Goal: Information Seeking & Learning: Learn about a topic

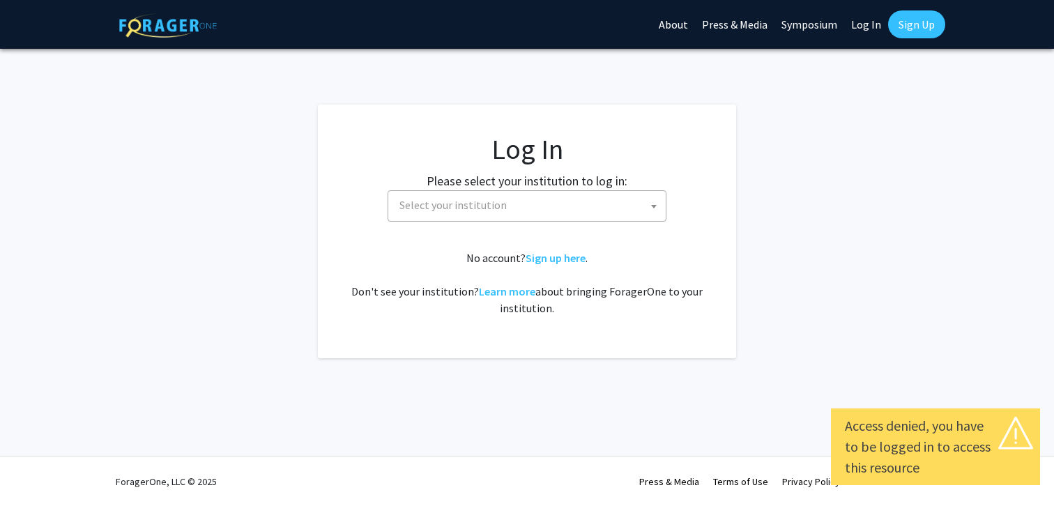
select select
click at [527, 206] on span "Select your institution" at bounding box center [530, 205] width 272 height 29
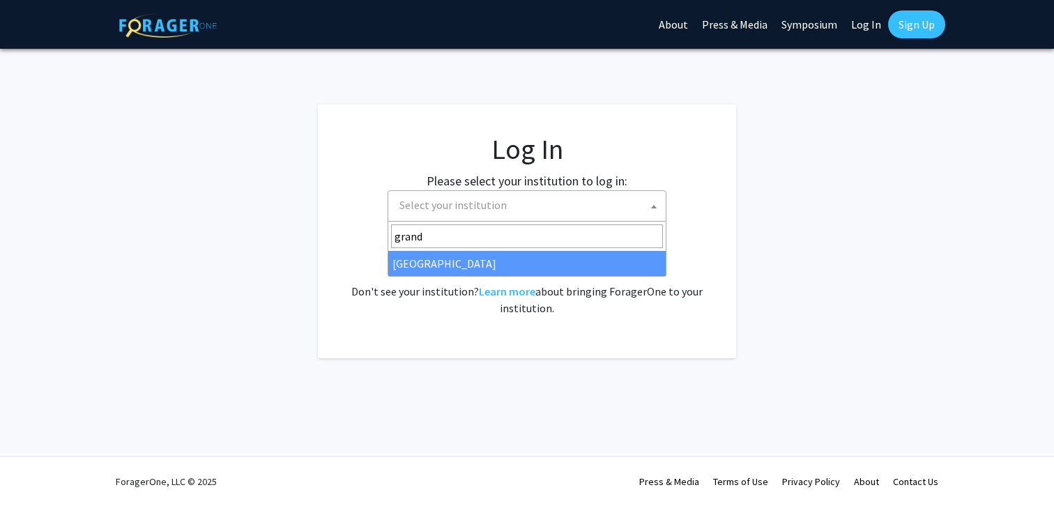
type input "grand"
select select "23"
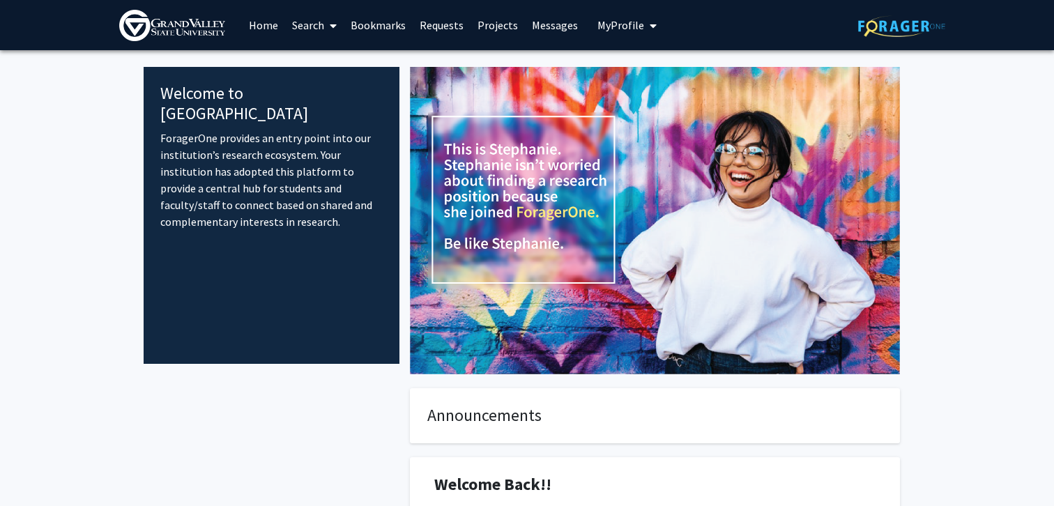
click at [323, 26] on link "Search" at bounding box center [314, 25] width 59 height 49
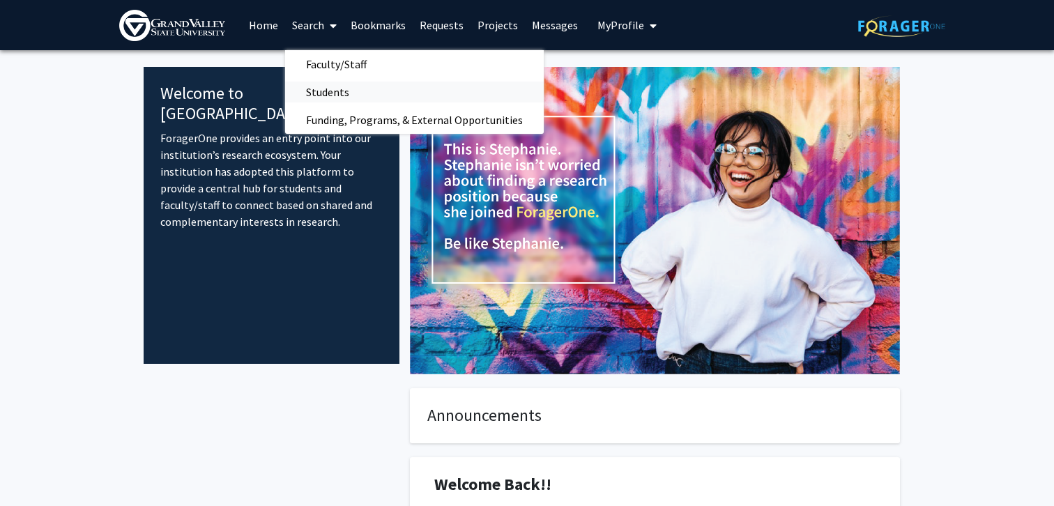
click at [329, 100] on span "Students" at bounding box center [327, 92] width 85 height 28
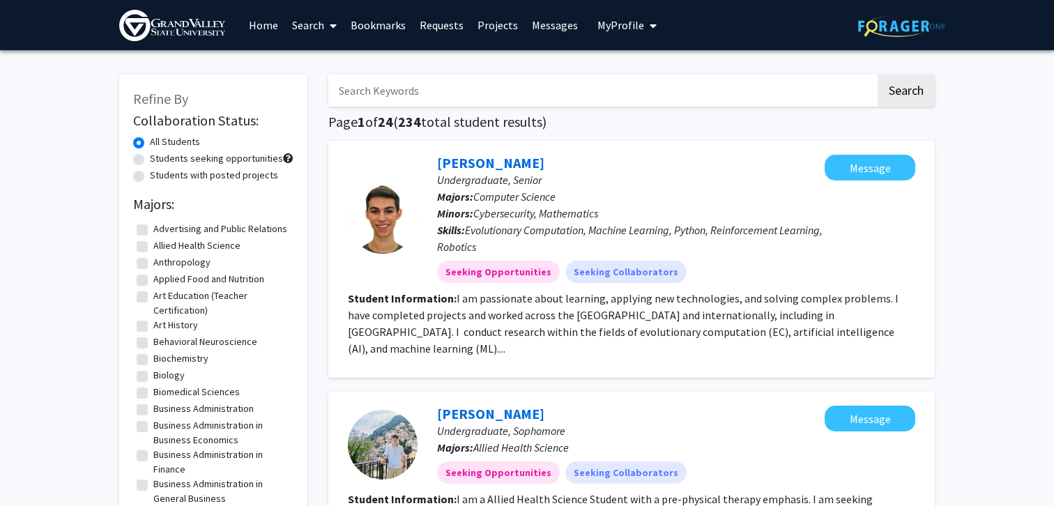
click at [267, 27] on link "Home" at bounding box center [263, 25] width 43 height 49
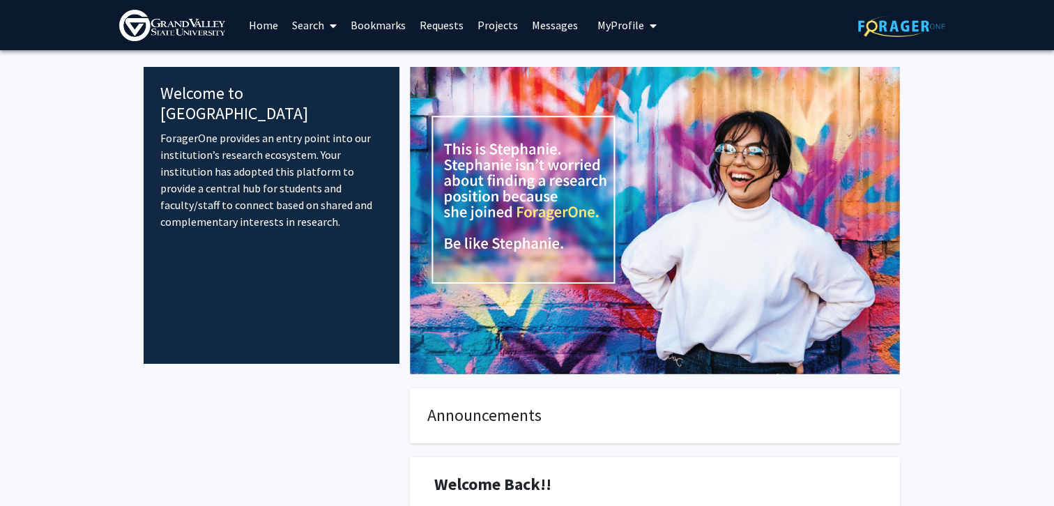
click at [648, 31] on span "My profile dropdown to access profile and logout" at bounding box center [650, 25] width 13 height 49
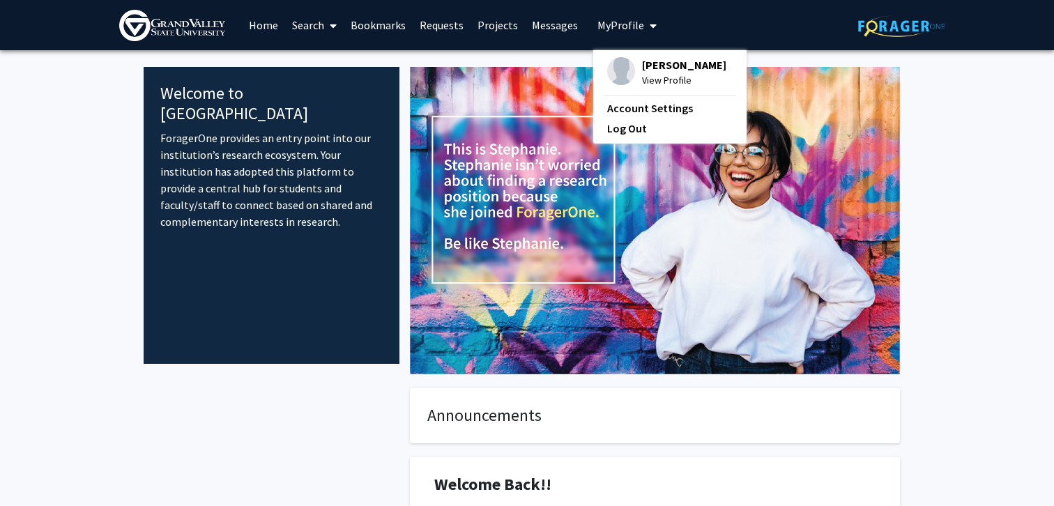
click at [651, 61] on span "Ellie Koster" at bounding box center [684, 64] width 84 height 15
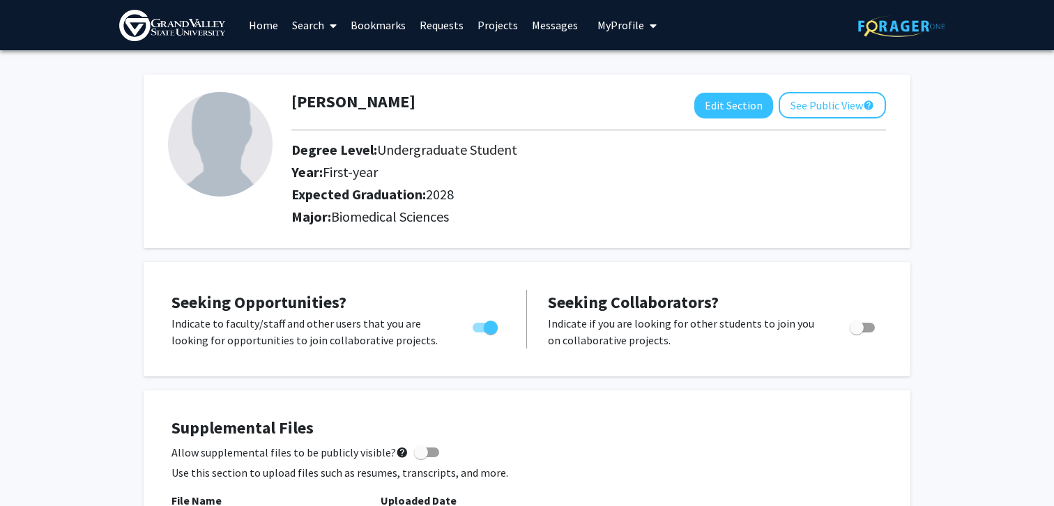
click at [273, 162] on div at bounding box center [218, 161] width 123 height 139
click at [237, 157] on img at bounding box center [220, 144] width 105 height 105
click at [723, 111] on button "Edit Section" at bounding box center [733, 106] width 79 height 26
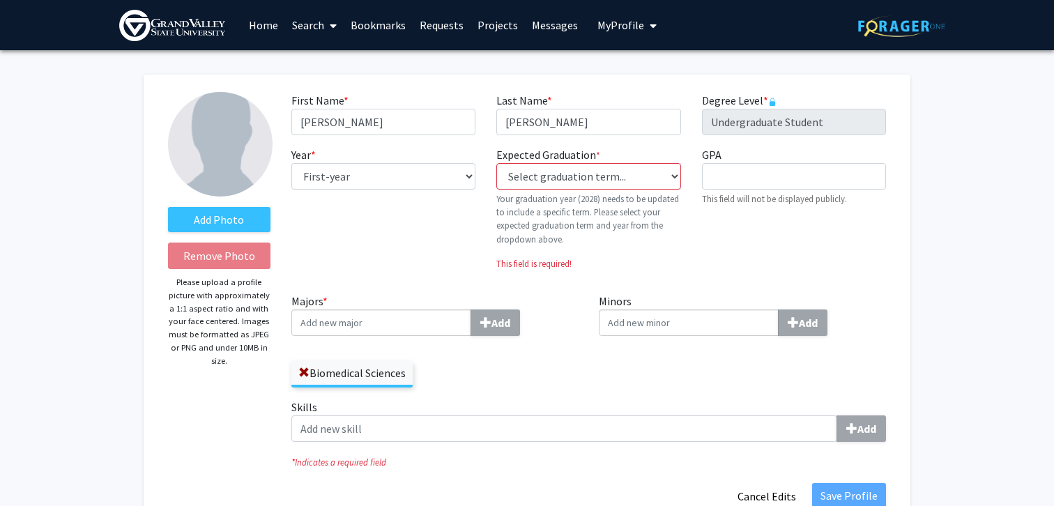
click at [242, 163] on img at bounding box center [220, 144] width 105 height 105
click at [232, 221] on label "Add Photo" at bounding box center [219, 219] width 102 height 25
click at [0, 0] on input "Add Photo" at bounding box center [0, 0] width 0 height 0
click at [569, 310] on div "Add" at bounding box center [434, 322] width 287 height 26
click at [471, 310] on input "Majors * Add" at bounding box center [381, 322] width 180 height 26
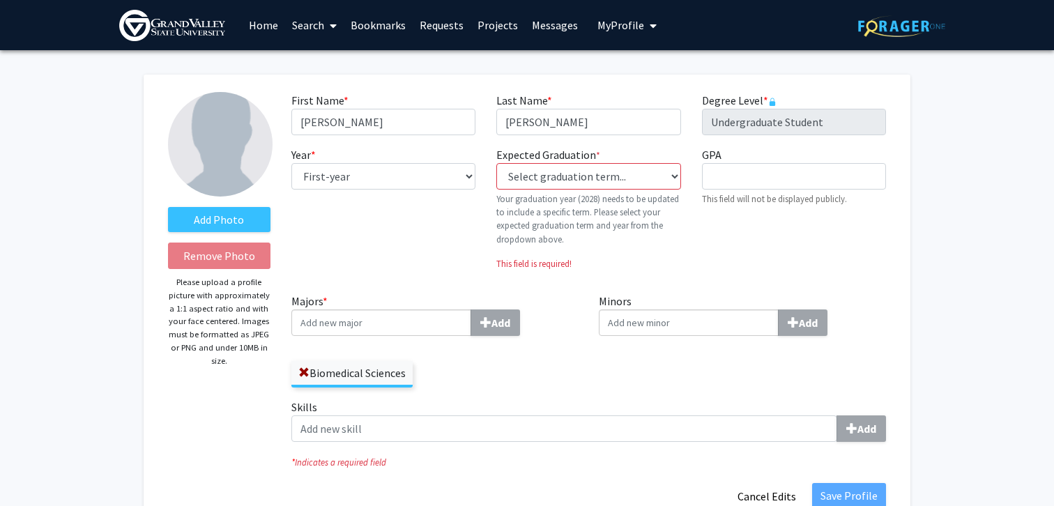
click at [380, 190] on div "Year * required --- First-year Sophomore Junior Senior Postbaccalaureate Certif…" at bounding box center [383, 213] width 205 height 135
click at [371, 175] on select "--- First-year Sophomore Junior Senior Postbaccalaureate Certificate" at bounding box center [383, 176] width 184 height 26
select select "sophomore"
click at [291, 163] on select "--- First-year Sophomore Junior Senior Postbaccalaureate Certificate" at bounding box center [383, 176] width 184 height 26
click at [574, 180] on select "Select graduation term... Previous: 2028 (Please select a specific term) Spring…" at bounding box center [588, 176] width 184 height 26
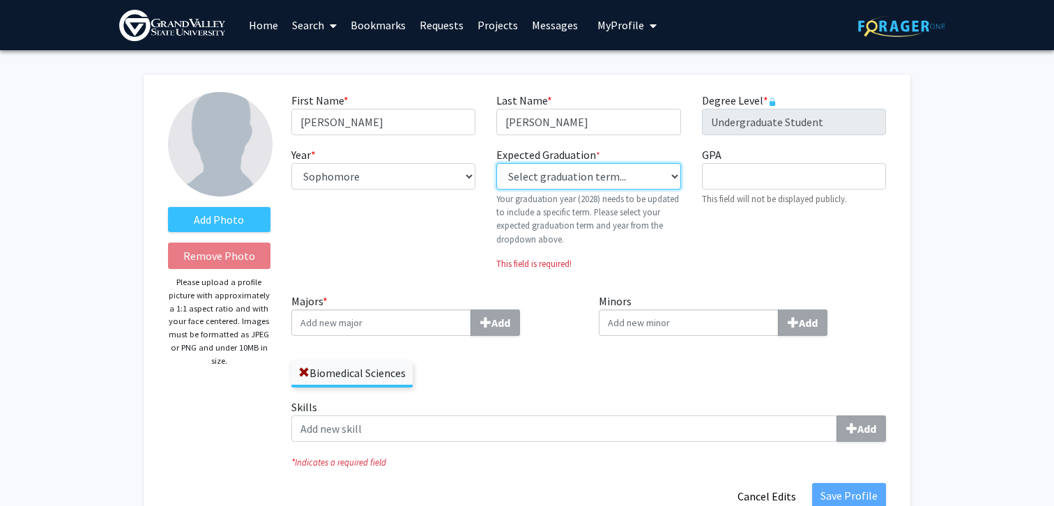
select select "42: spring_2028"
click at [496, 163] on select "Select graduation term... Previous: 2028 (Please select a specific term) Spring…" at bounding box center [588, 176] width 184 height 26
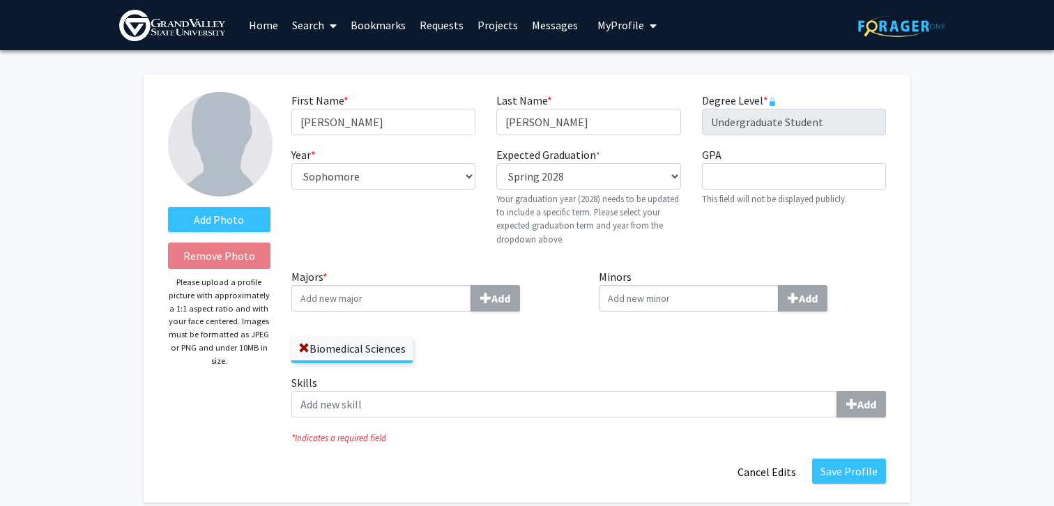
click at [701, 232] on div "GPA required This field will not be displayed publicly." at bounding box center [793, 201] width 205 height 111
click at [755, 176] on input "GPA required" at bounding box center [794, 176] width 184 height 26
click at [747, 240] on div "GPA required This field will not be displayed publicly." at bounding box center [793, 201] width 205 height 111
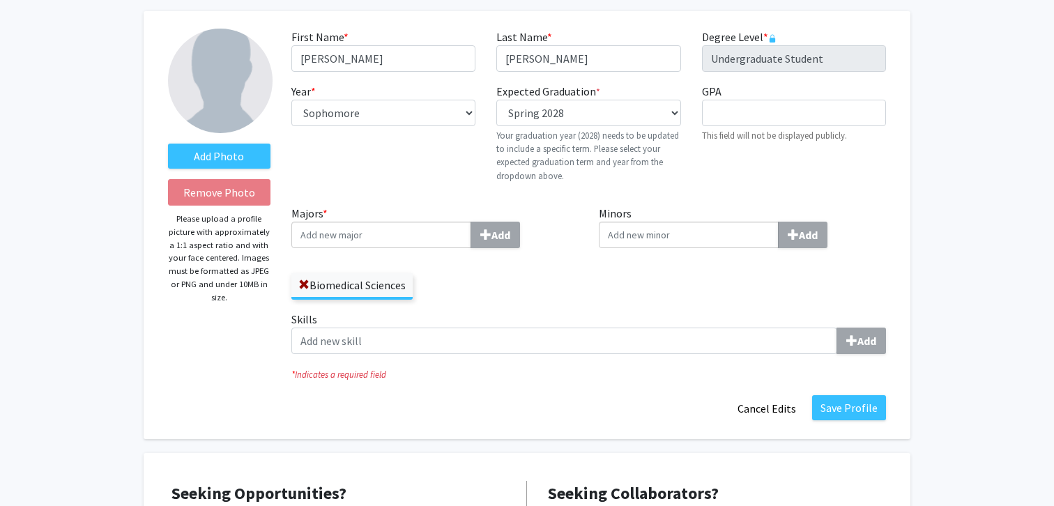
scroll to position [68, 0]
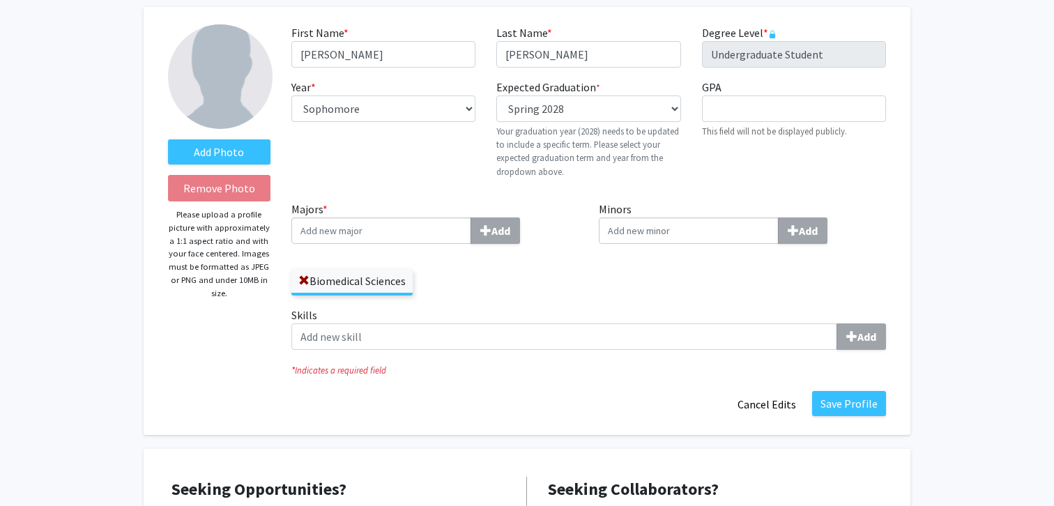
click at [388, 233] on input "Majors * Add" at bounding box center [381, 230] width 180 height 26
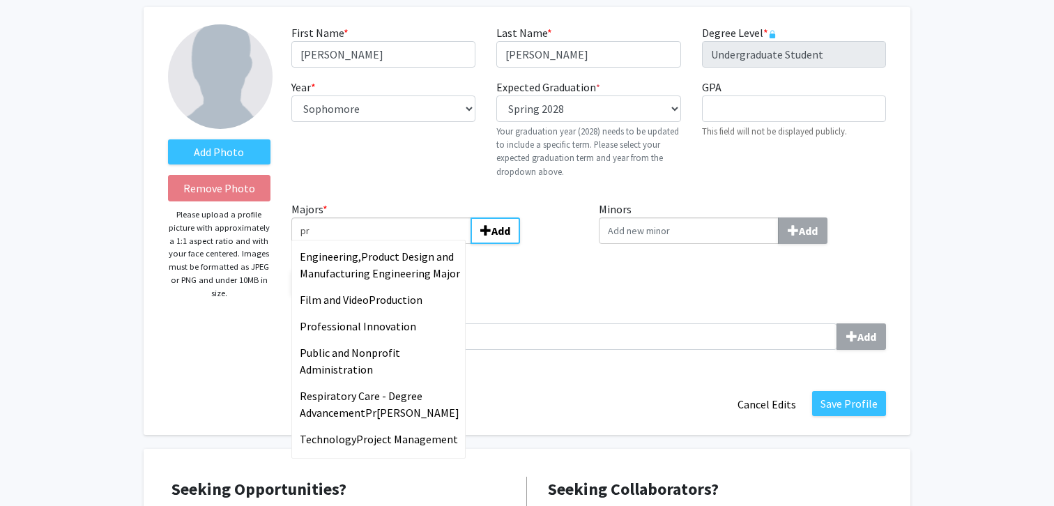
type input "p"
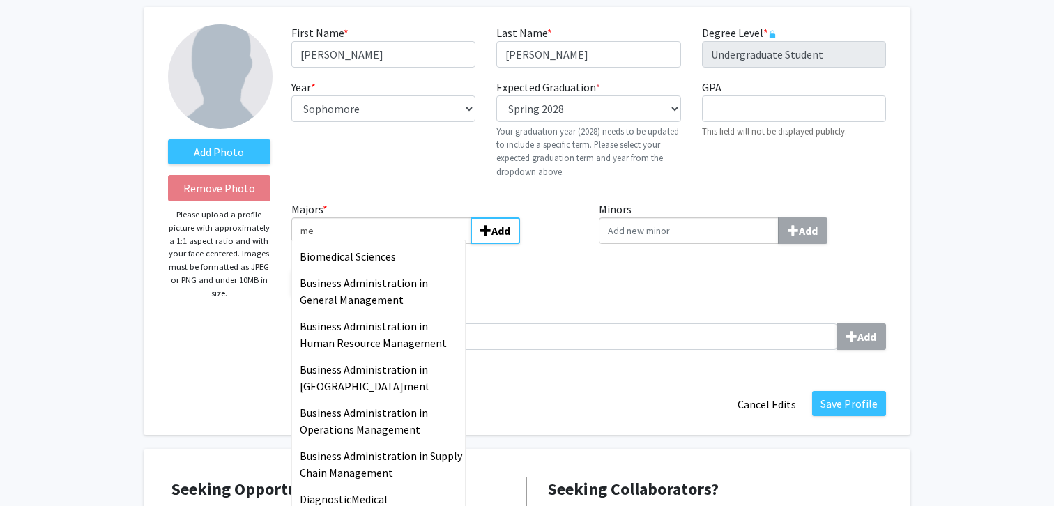
type input "med"
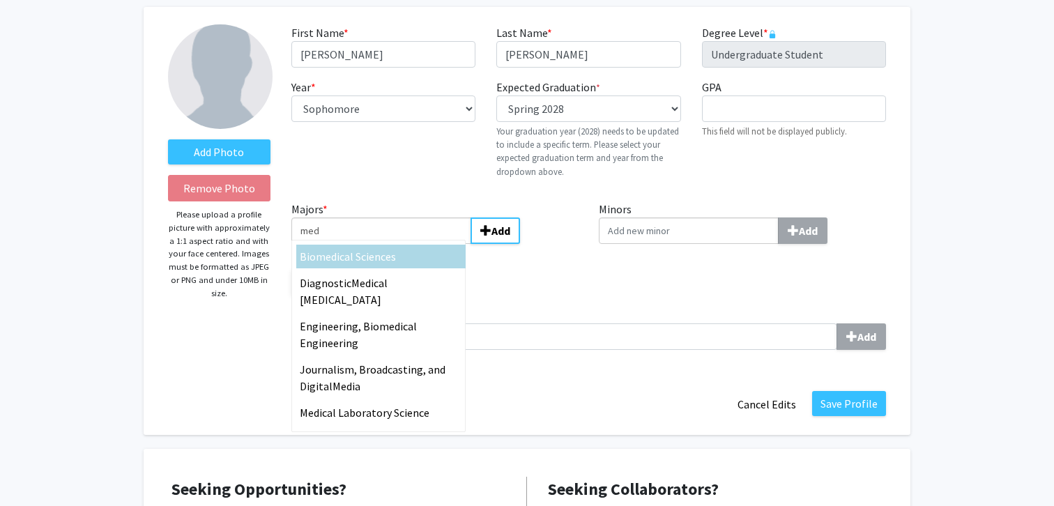
click at [332, 224] on input "med" at bounding box center [381, 230] width 180 height 26
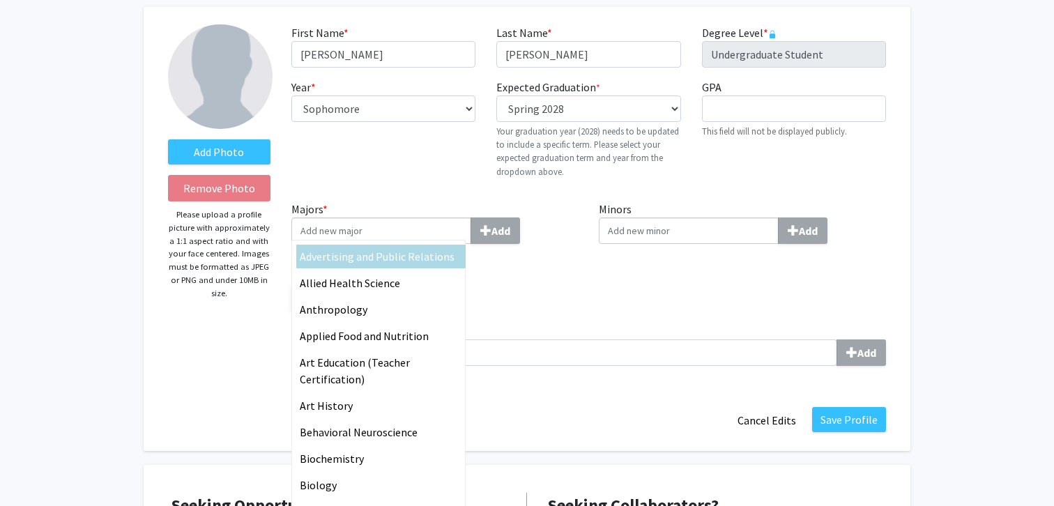
click at [543, 272] on div "Biomedical Sciences" at bounding box center [434, 291] width 287 height 40
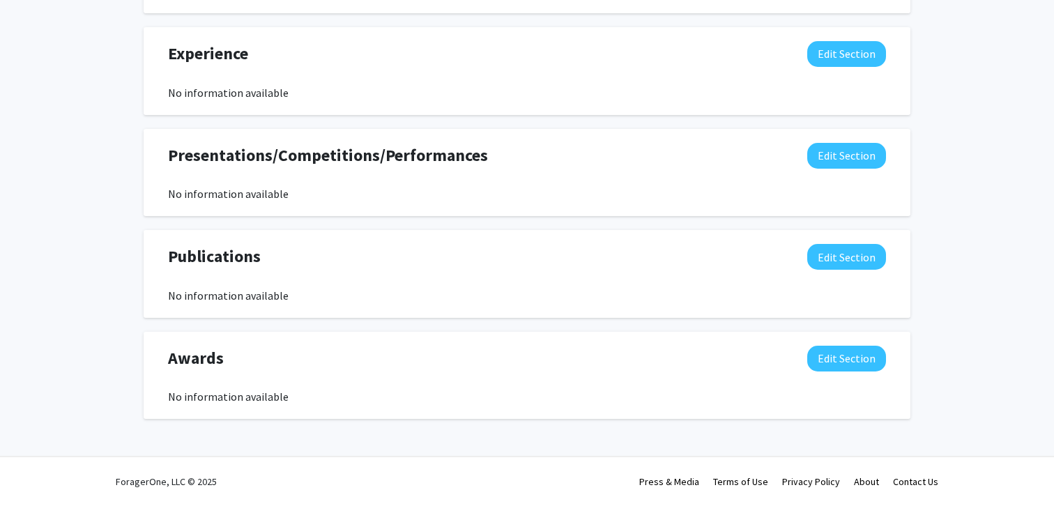
scroll to position [0, 0]
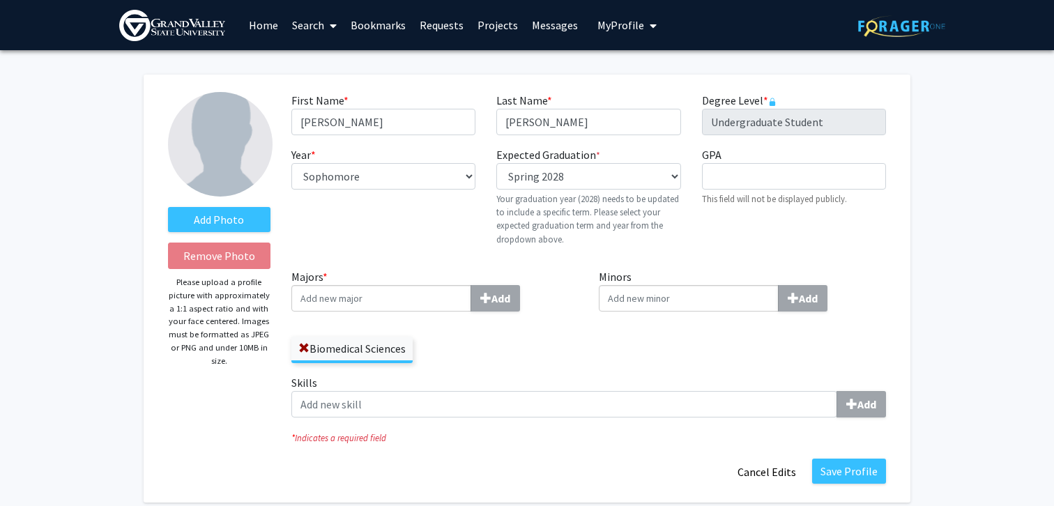
click at [262, 22] on link "Home" at bounding box center [263, 25] width 43 height 49
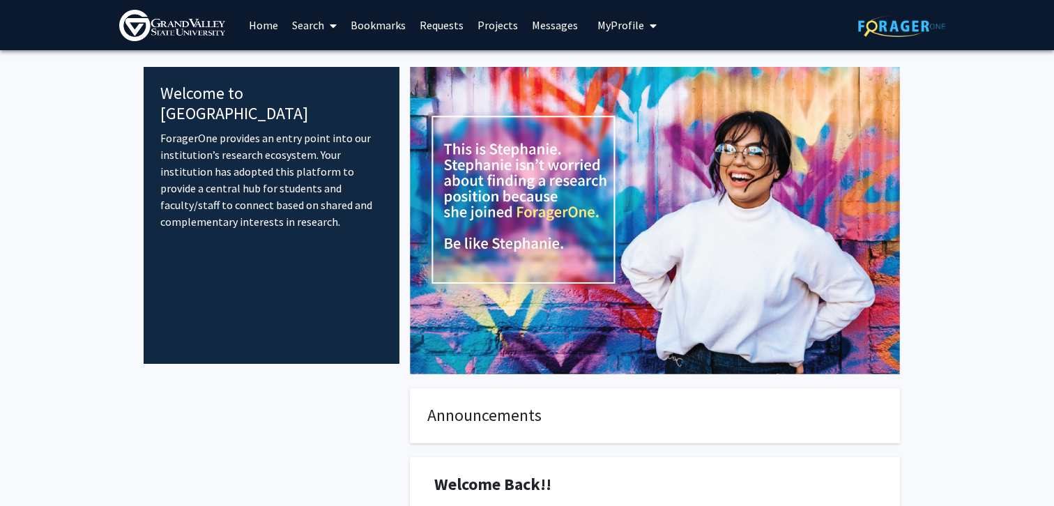
click at [321, 25] on link "Search" at bounding box center [314, 25] width 59 height 49
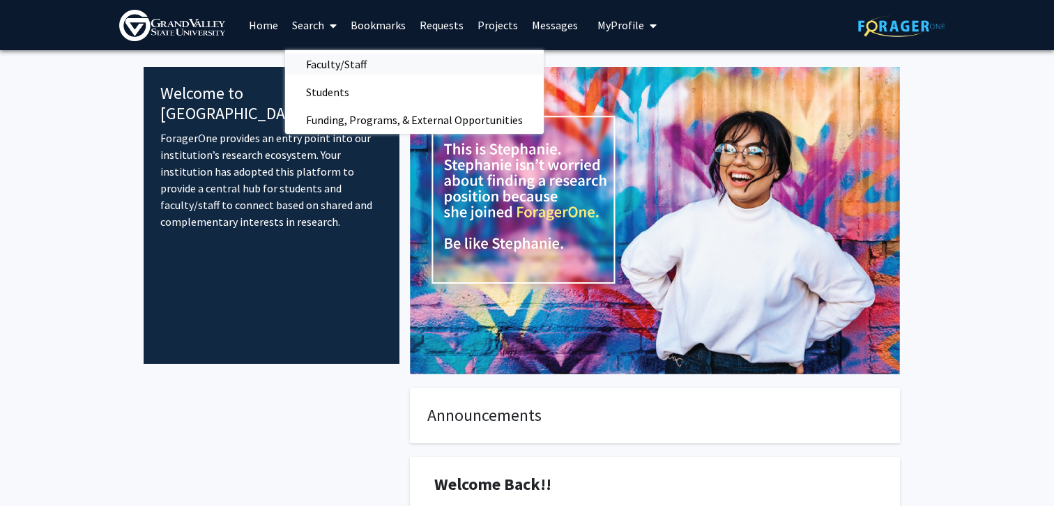
click at [369, 64] on span "Faculty/Staff" at bounding box center [336, 64] width 102 height 28
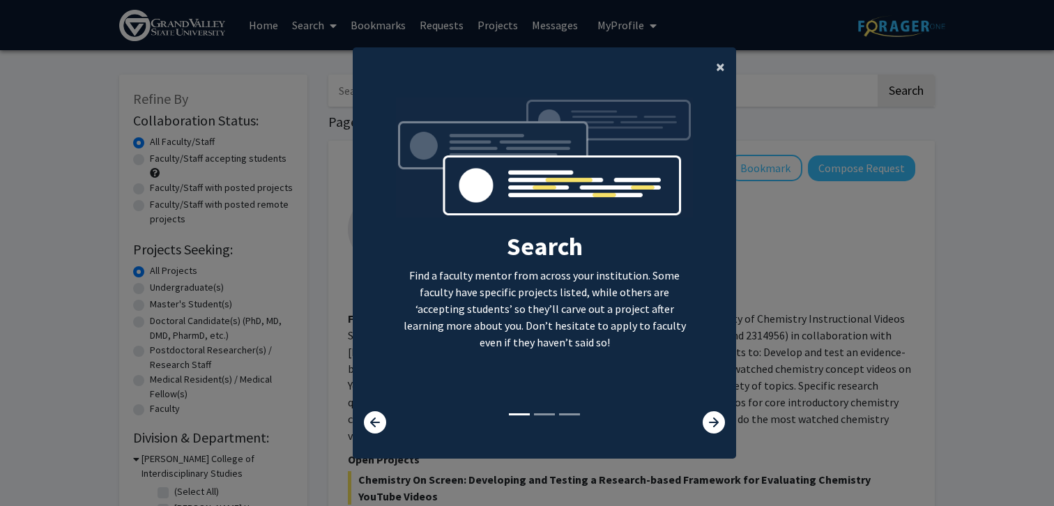
click at [717, 66] on span "×" at bounding box center [720, 67] width 9 height 22
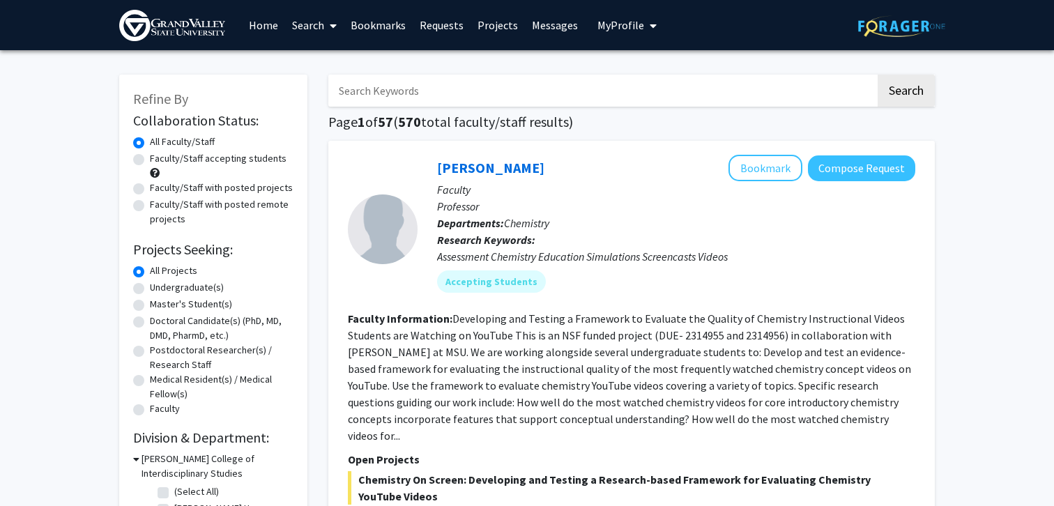
click at [192, 287] on label "Undergraduate(s)" at bounding box center [187, 287] width 74 height 15
click at [159, 287] on input "Undergraduate(s)" at bounding box center [154, 284] width 9 height 9
radio input "true"
click at [239, 155] on label "Faculty/Staff accepting students" at bounding box center [218, 158] width 137 height 15
click at [159, 155] on input "Faculty/Staff accepting students" at bounding box center [154, 155] width 9 height 9
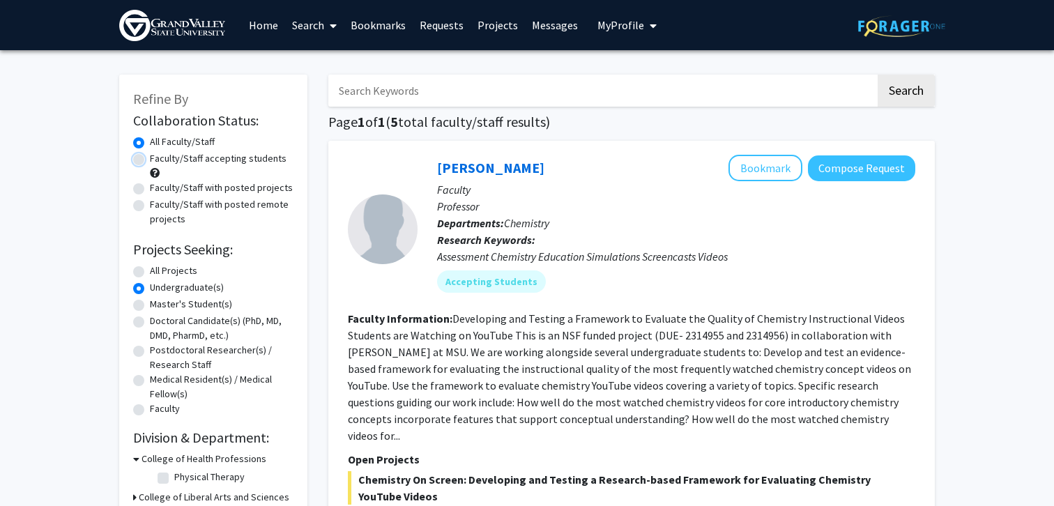
radio input "true"
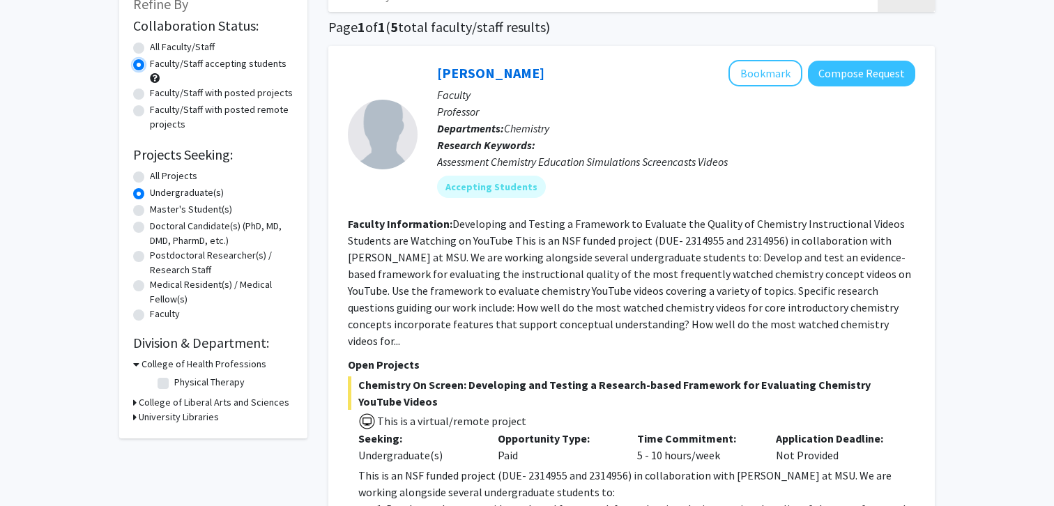
scroll to position [106, 0]
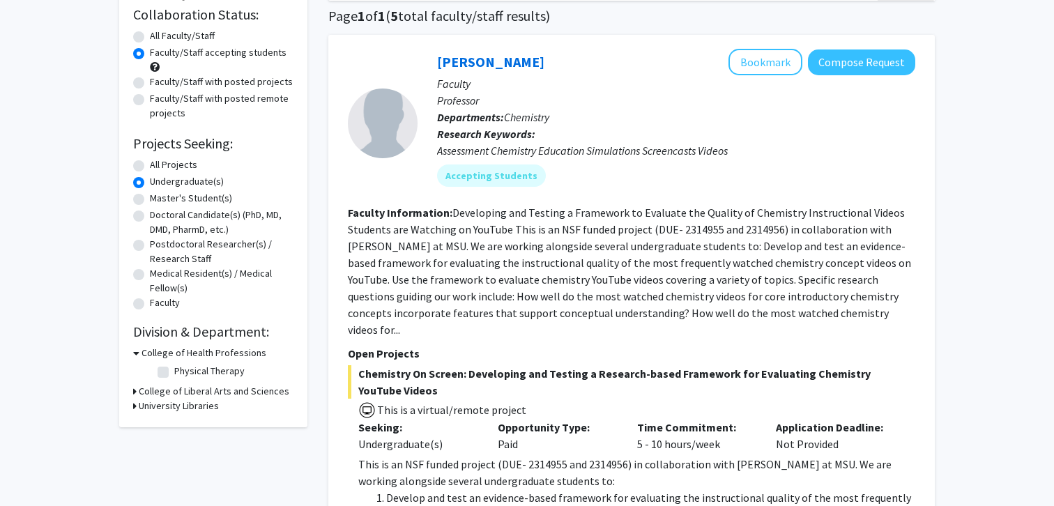
click at [135, 351] on icon at bounding box center [136, 353] width 6 height 15
click at [142, 368] on h3 "College of Liberal Arts and Sciences" at bounding box center [214, 367] width 151 height 15
click at [142, 368] on h3 "College of Liberal Arts and Sciences" at bounding box center [216, 367] width 151 height 15
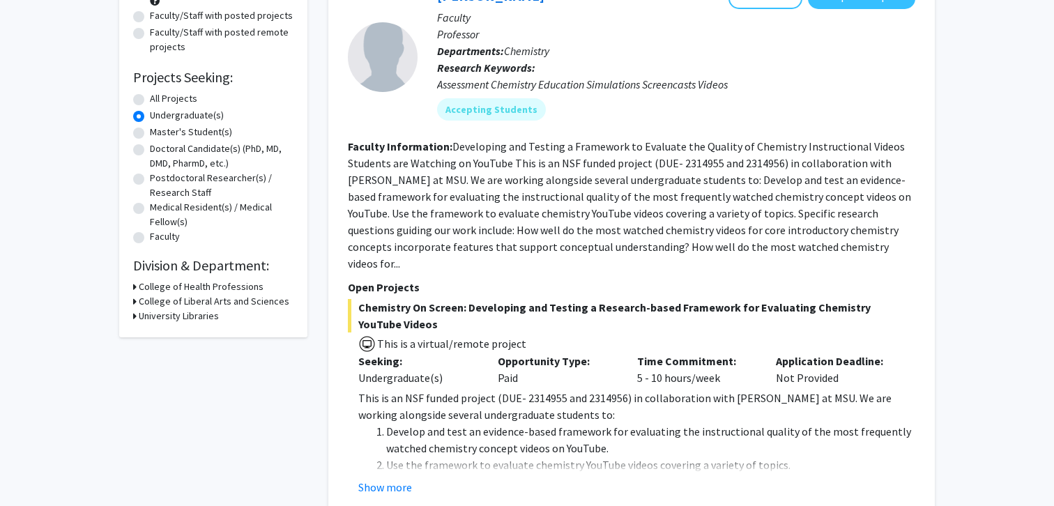
scroll to position [139, 0]
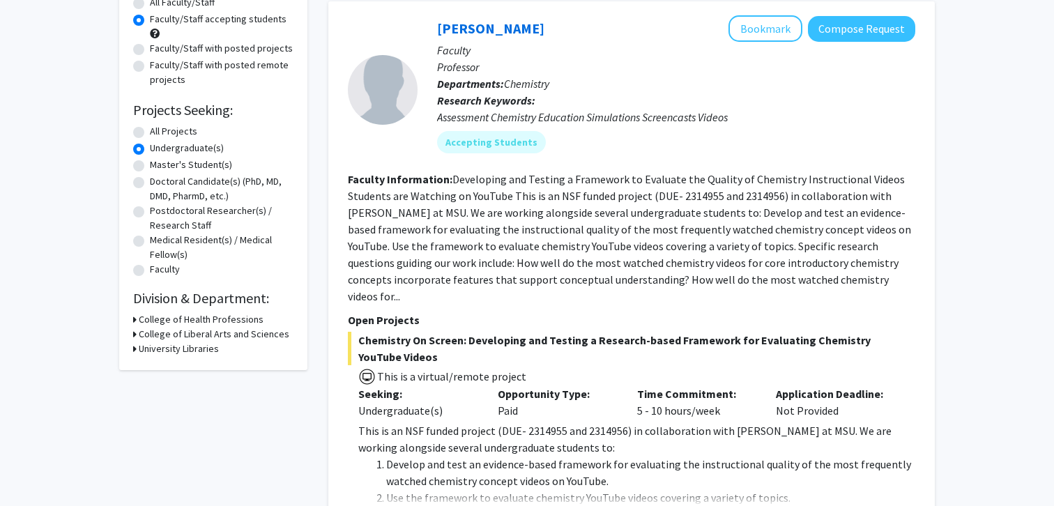
click at [196, 347] on h3 "University Libraries" at bounding box center [179, 348] width 80 height 15
click at [196, 347] on h3 "University Libraries" at bounding box center [181, 348] width 80 height 15
click at [196, 338] on h3 "College of Liberal Arts and Sciences" at bounding box center [214, 334] width 151 height 15
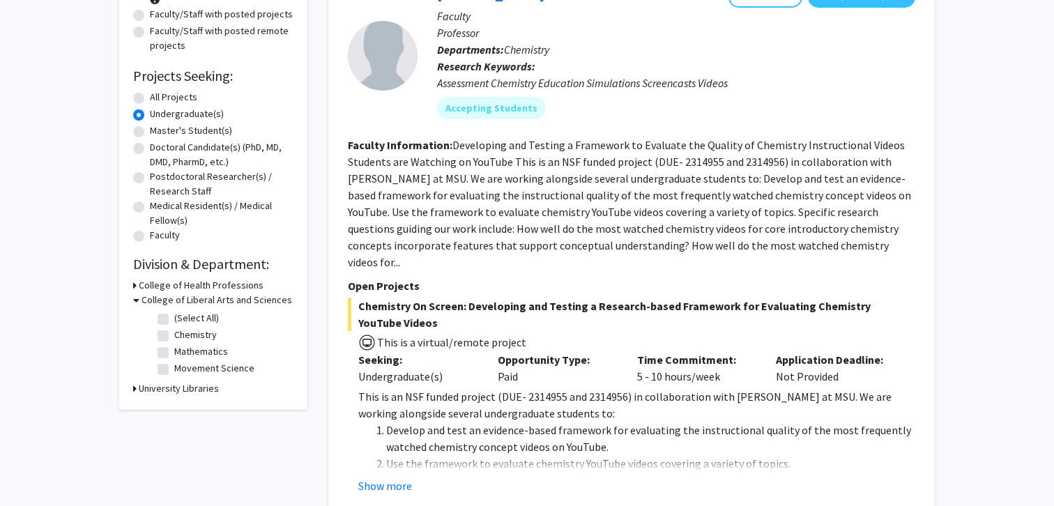
scroll to position [176, 0]
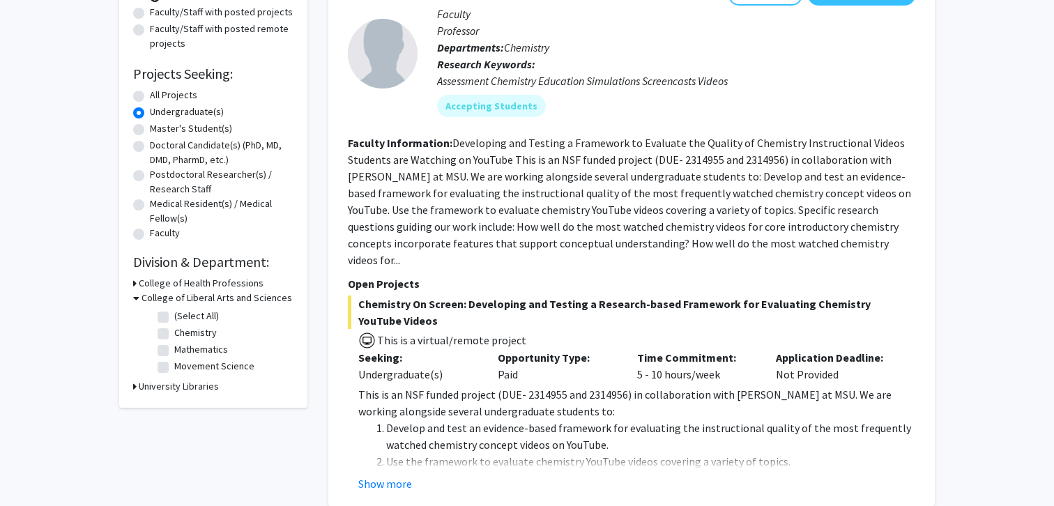
click at [198, 281] on h3 "College of Health Professions" at bounding box center [201, 283] width 125 height 15
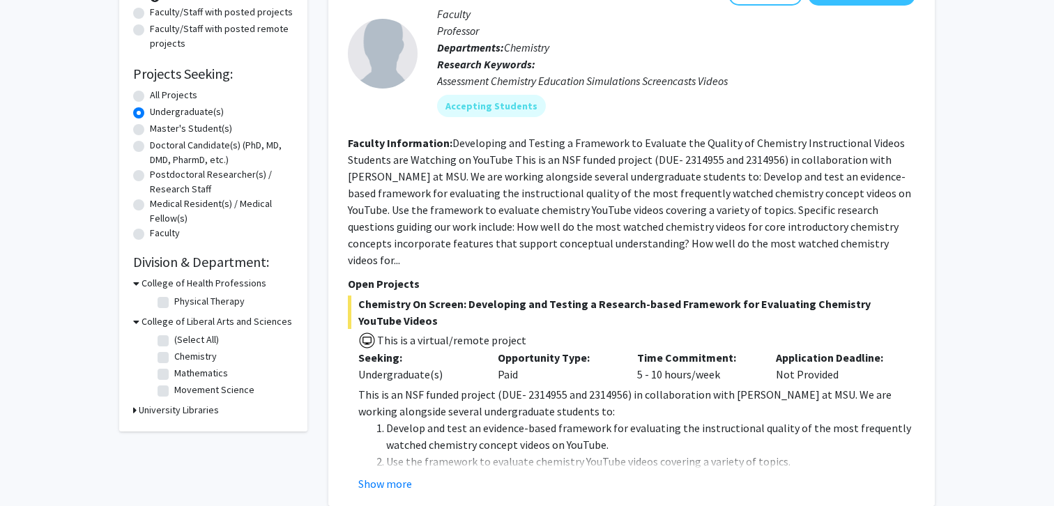
click at [174, 280] on h3 "College of Health Professions" at bounding box center [203, 283] width 125 height 15
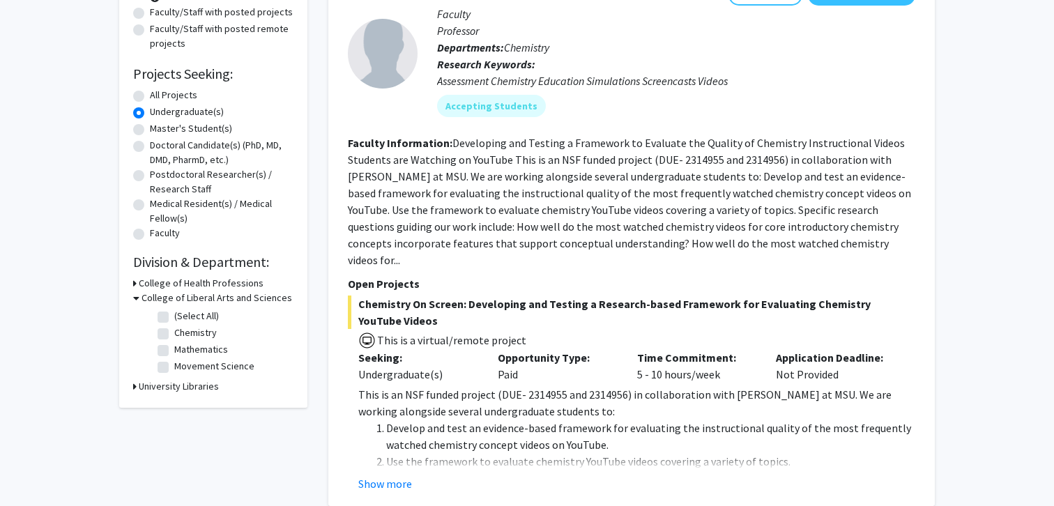
click at [178, 295] on h3 "College of Liberal Arts and Sciences" at bounding box center [216, 298] width 151 height 15
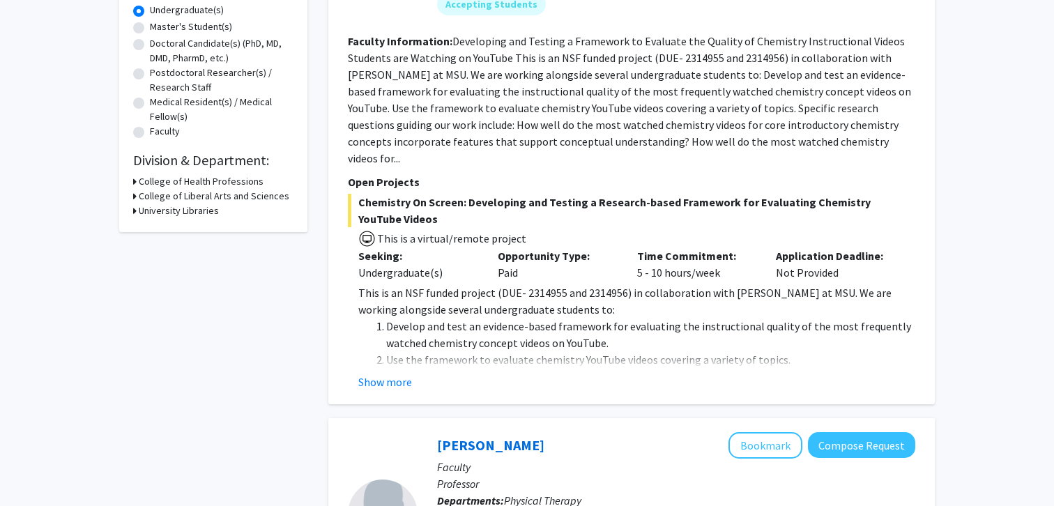
scroll to position [289, 0]
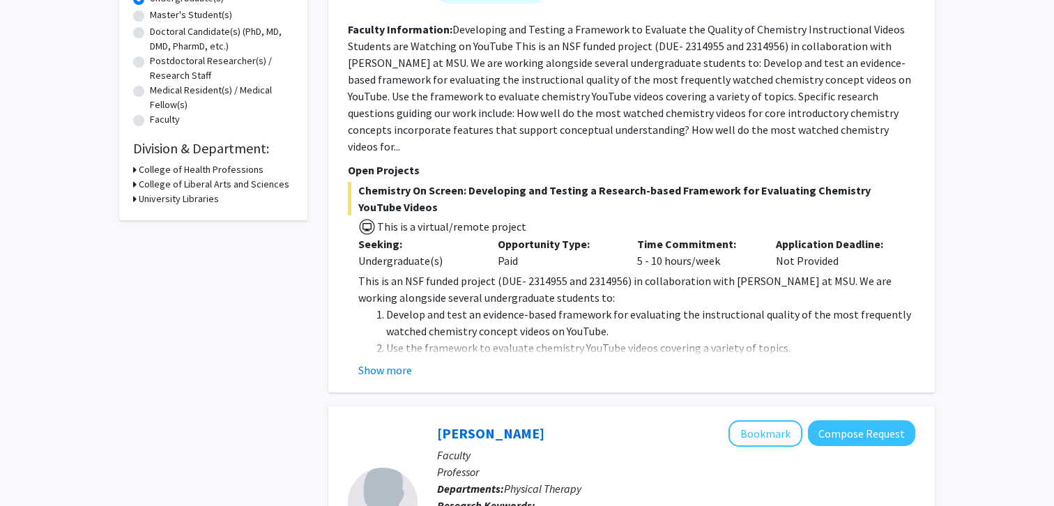
click at [392, 341] on fg-read-more "This is an NSF funded project (DUE- 2314955 and 2314956) in collaboration with …" at bounding box center [631, 325] width 567 height 106
click at [388, 362] on button "Show more" at bounding box center [385, 370] width 54 height 17
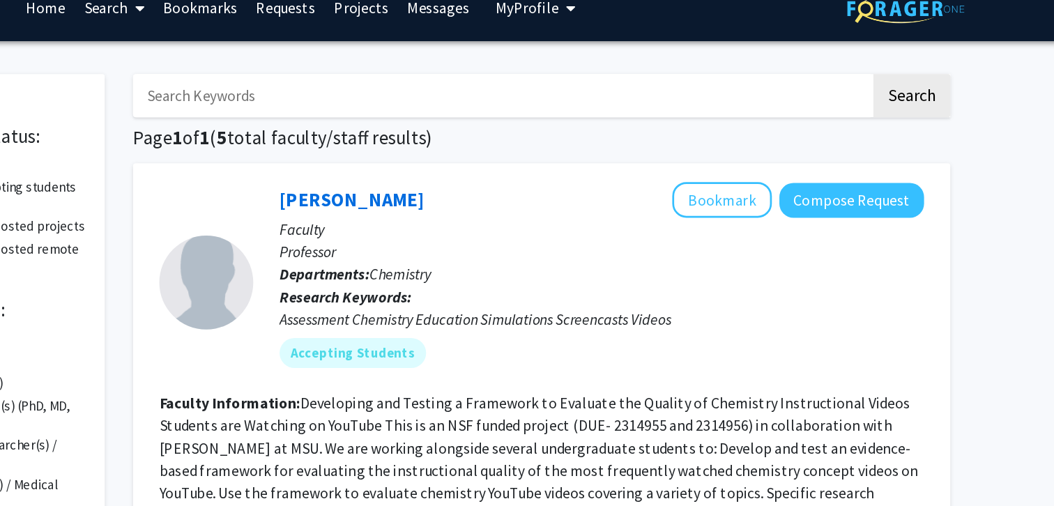
scroll to position [0, 0]
